Goal: Go to known website: Access a specific website the user already knows

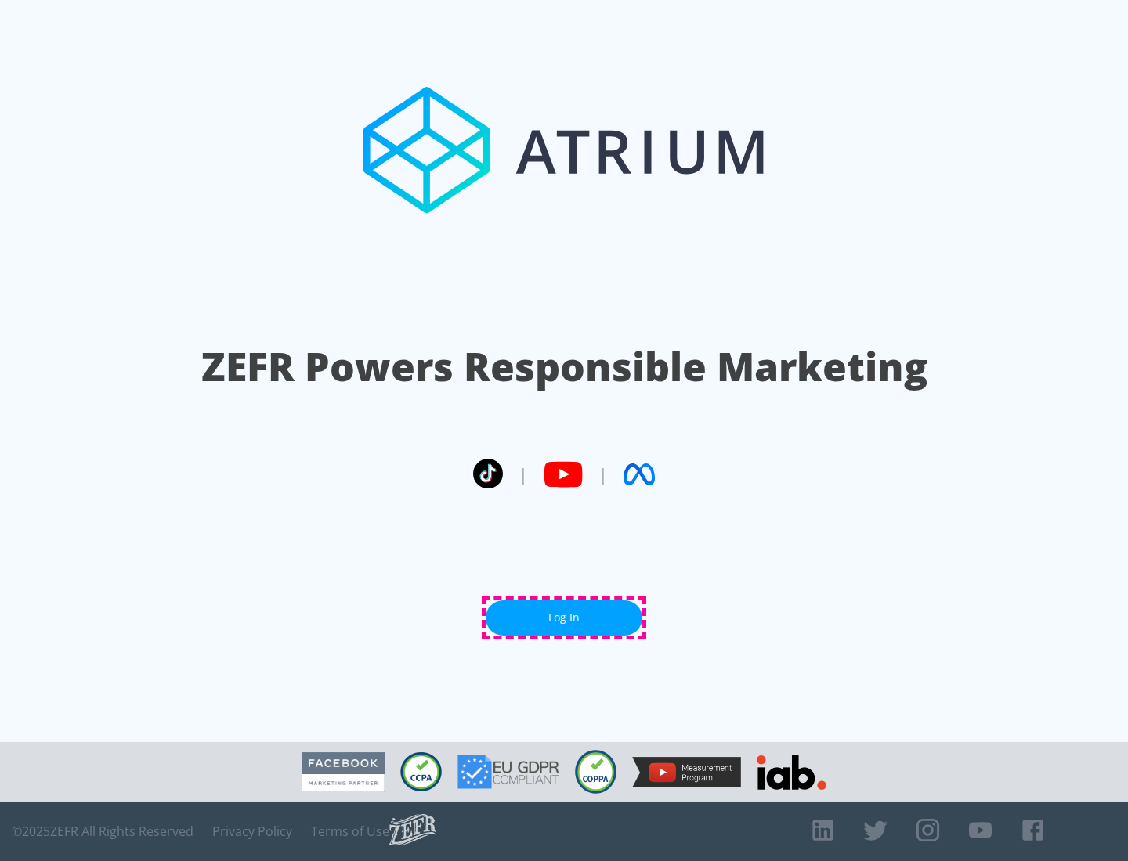
click at [564, 618] on link "Log In" at bounding box center [563, 618] width 157 height 35
